Goal: Navigation & Orientation: Find specific page/section

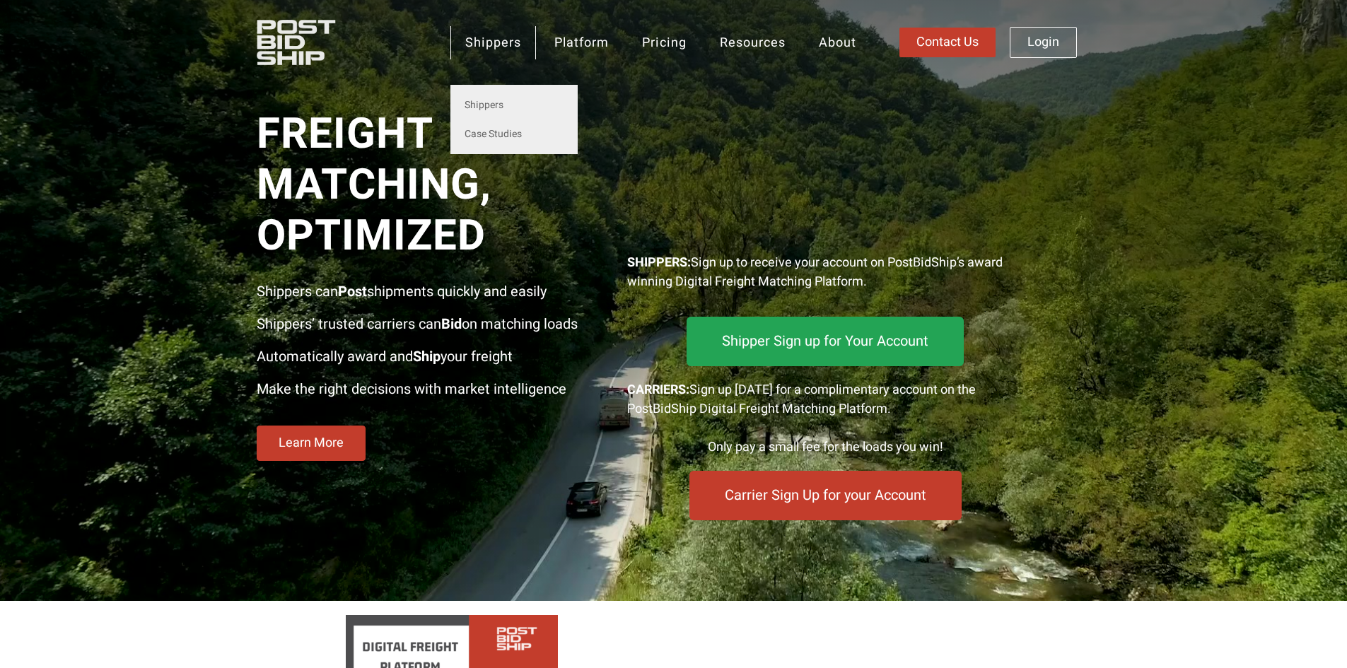
click at [496, 47] on link "Shippers" at bounding box center [493, 42] width 86 height 33
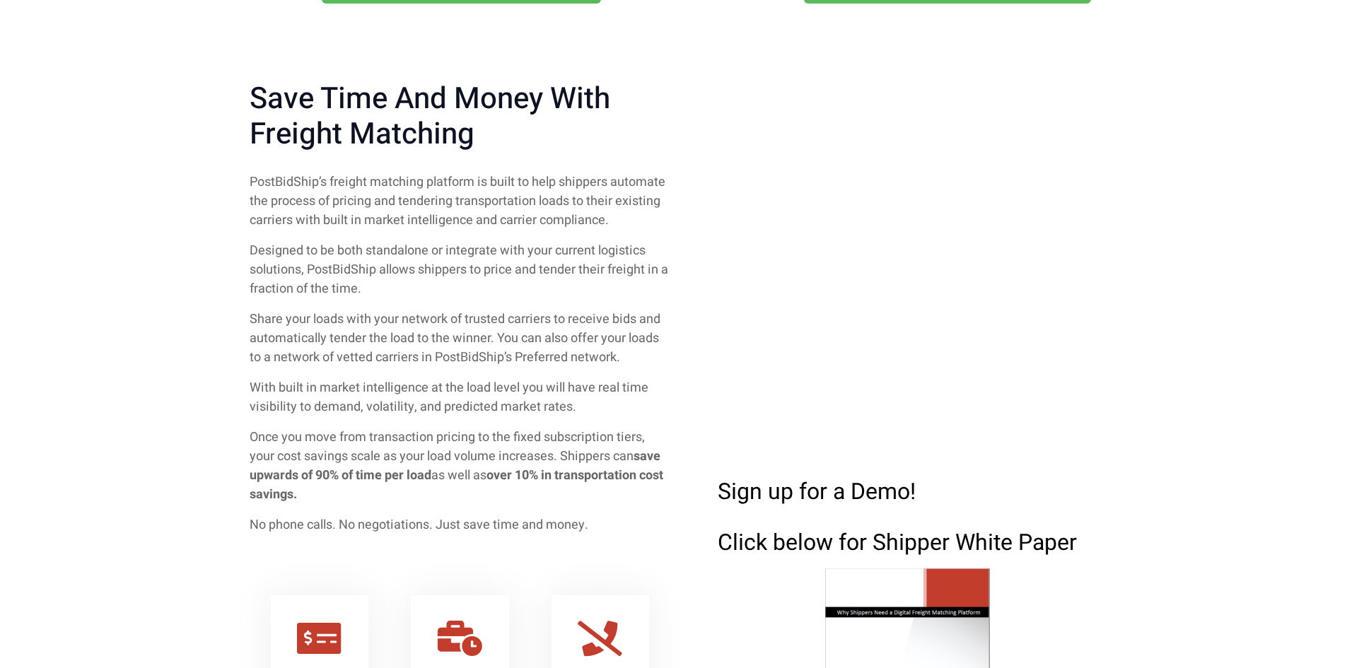
scroll to position [259, 0]
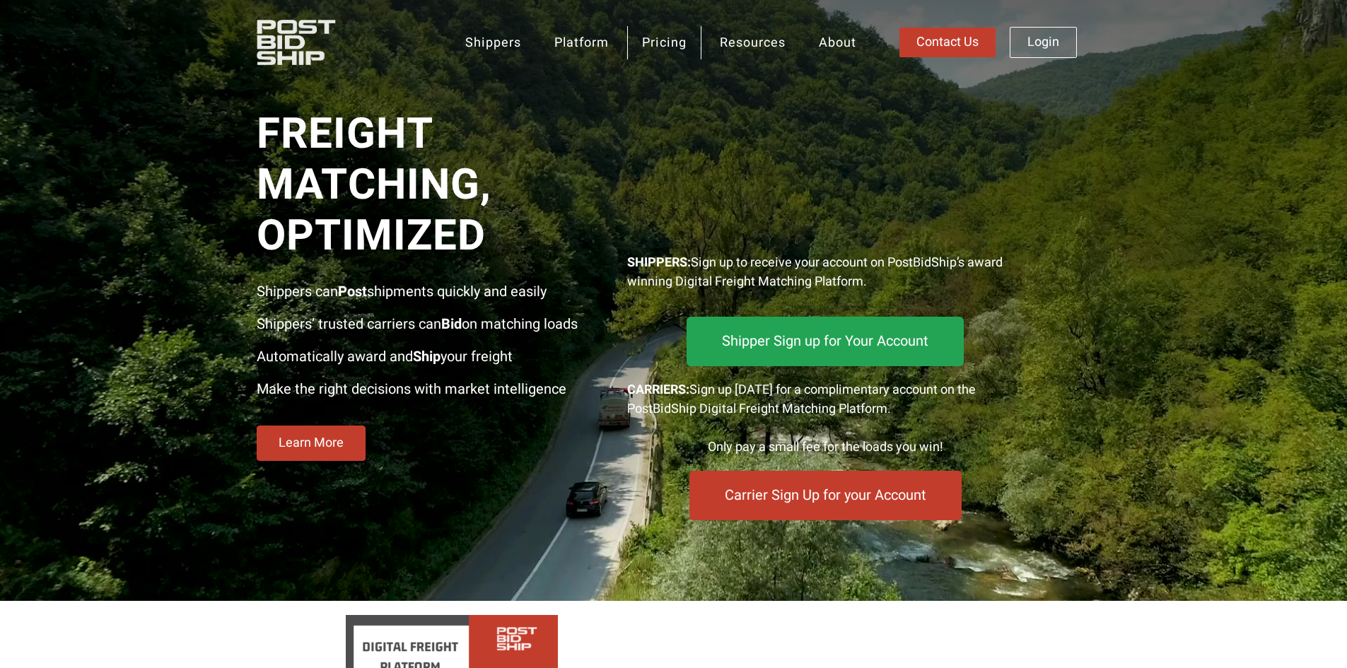
click at [654, 44] on link "Pricing" at bounding box center [664, 42] width 74 height 33
